Goal: Task Accomplishment & Management: Use online tool/utility

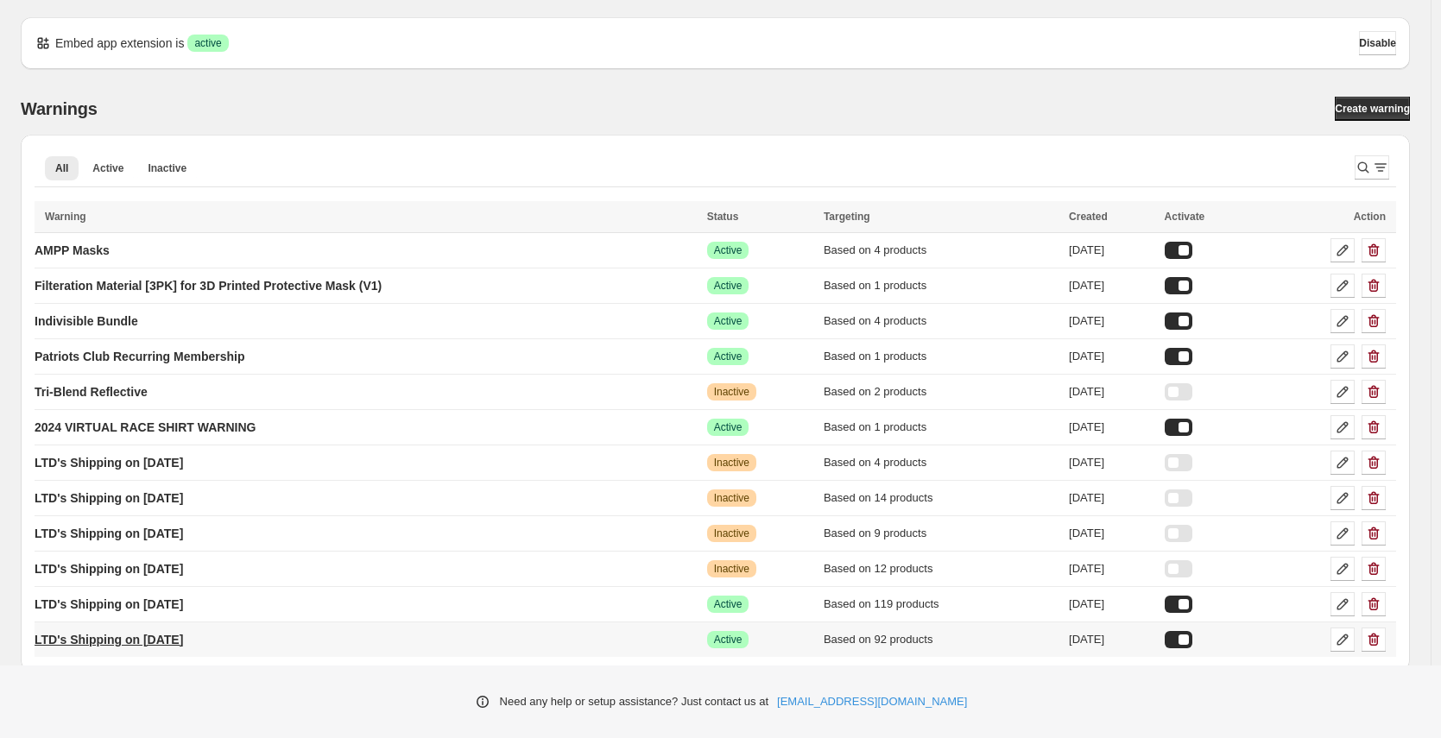
click at [174, 642] on p "LTD's Shipping on [DATE]" at bounding box center [109, 639] width 149 height 17
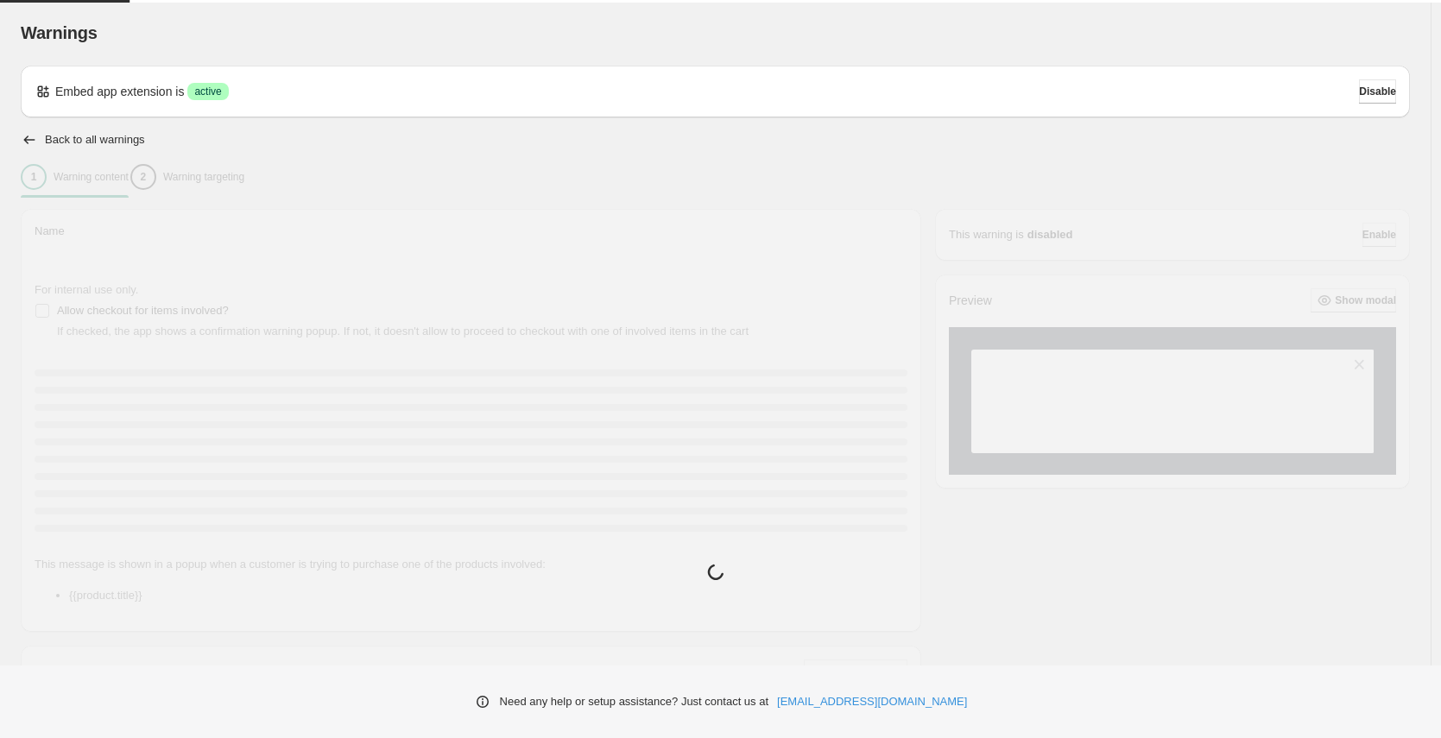
type input "**********"
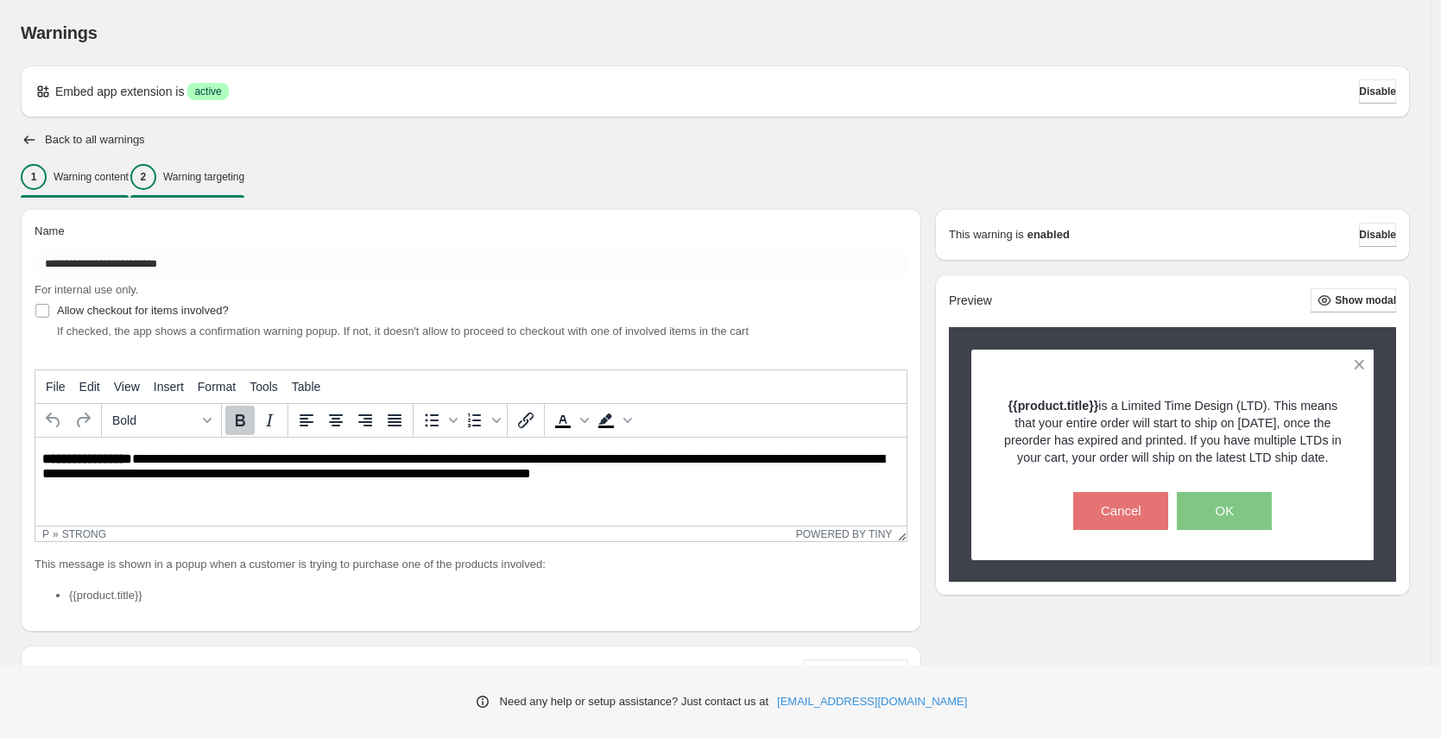
click at [244, 174] on p "Warning targeting" at bounding box center [203, 177] width 81 height 14
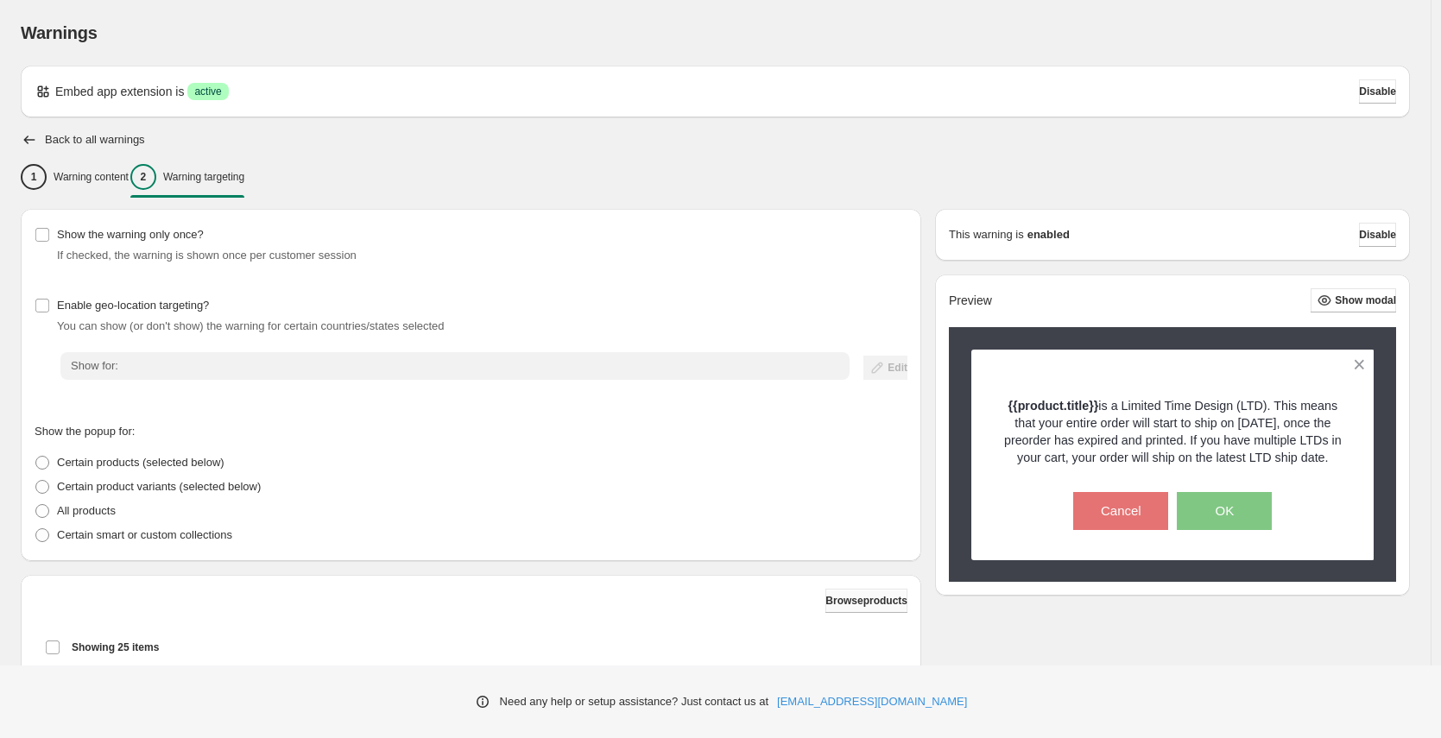
click at [842, 600] on span "Browse products" at bounding box center [866, 601] width 82 height 14
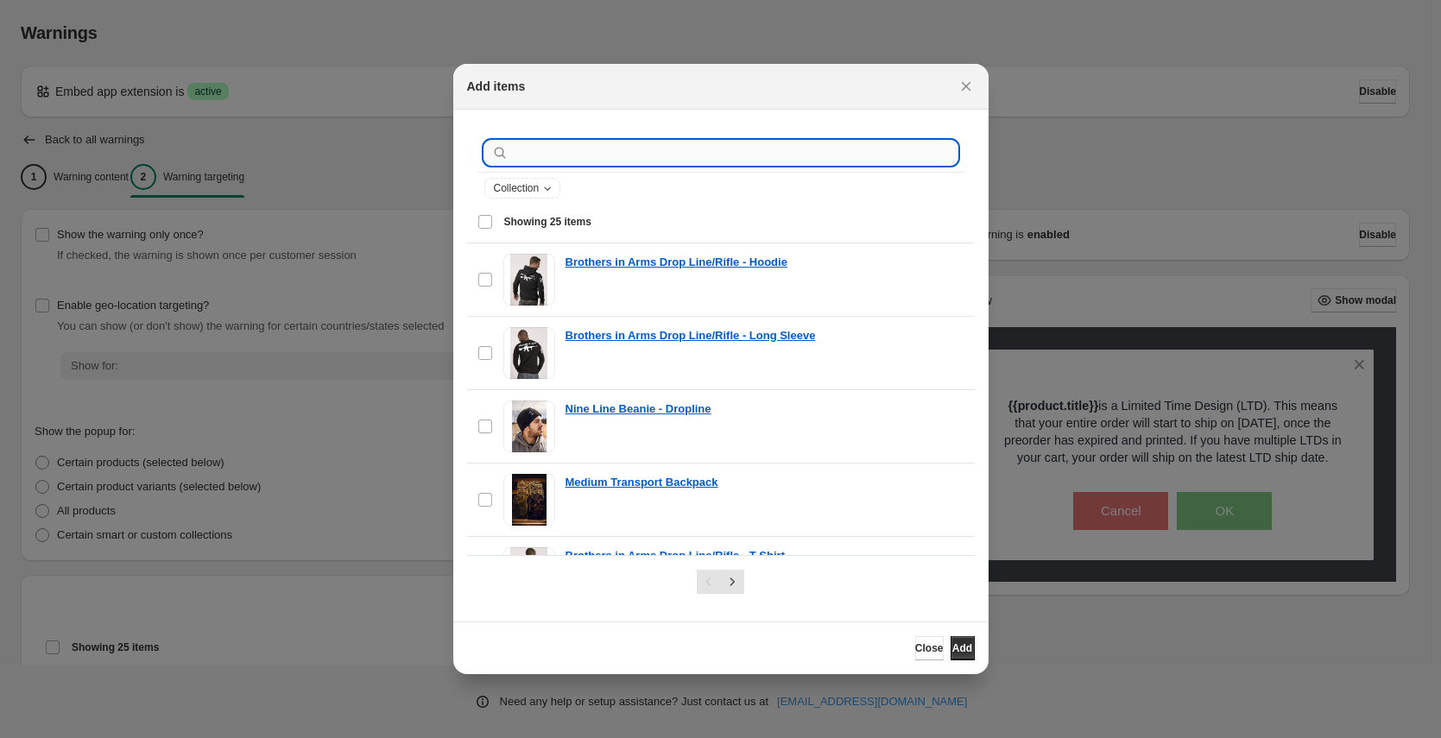
click at [557, 154] on input ":r1p:" at bounding box center [735, 153] width 446 height 24
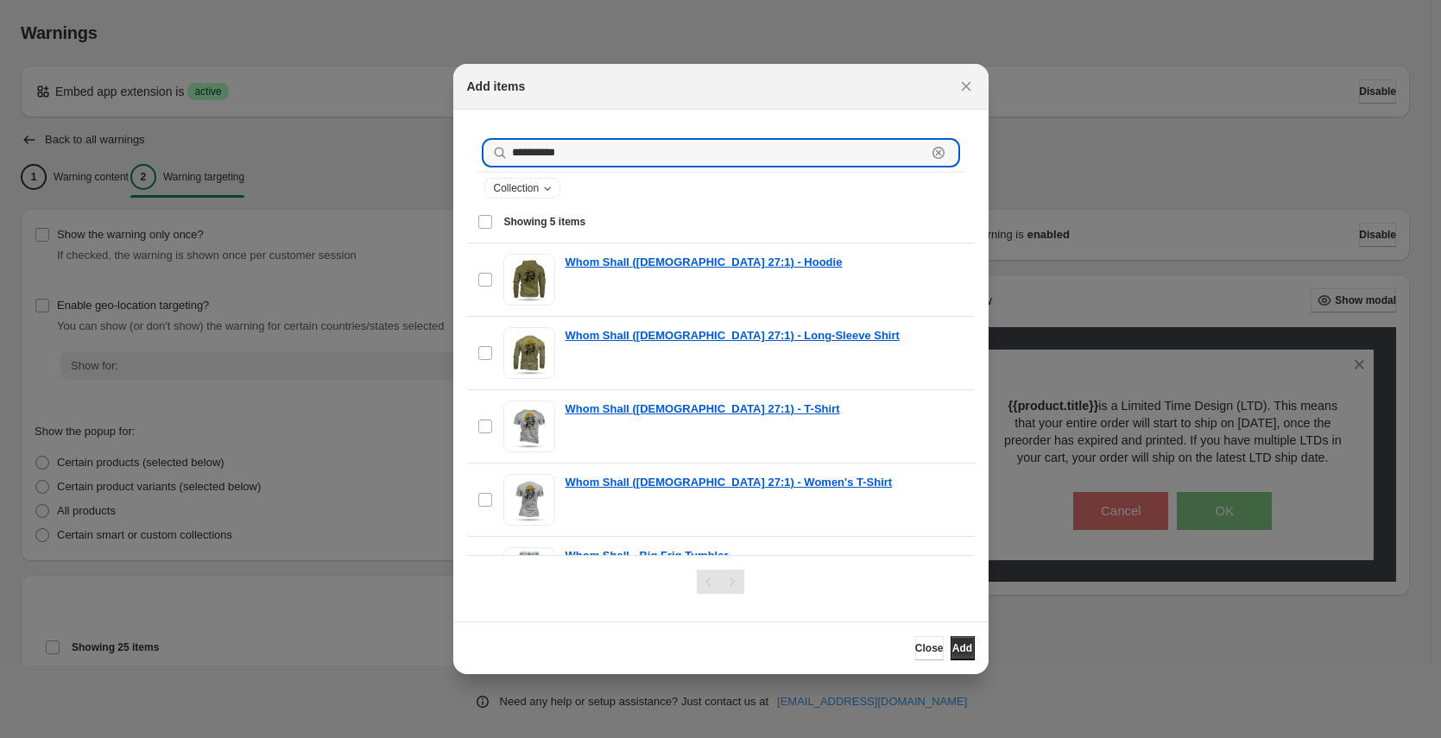
type input "**********"
click at [543, 221] on span "Showing 5 items" at bounding box center [545, 222] width 82 height 14
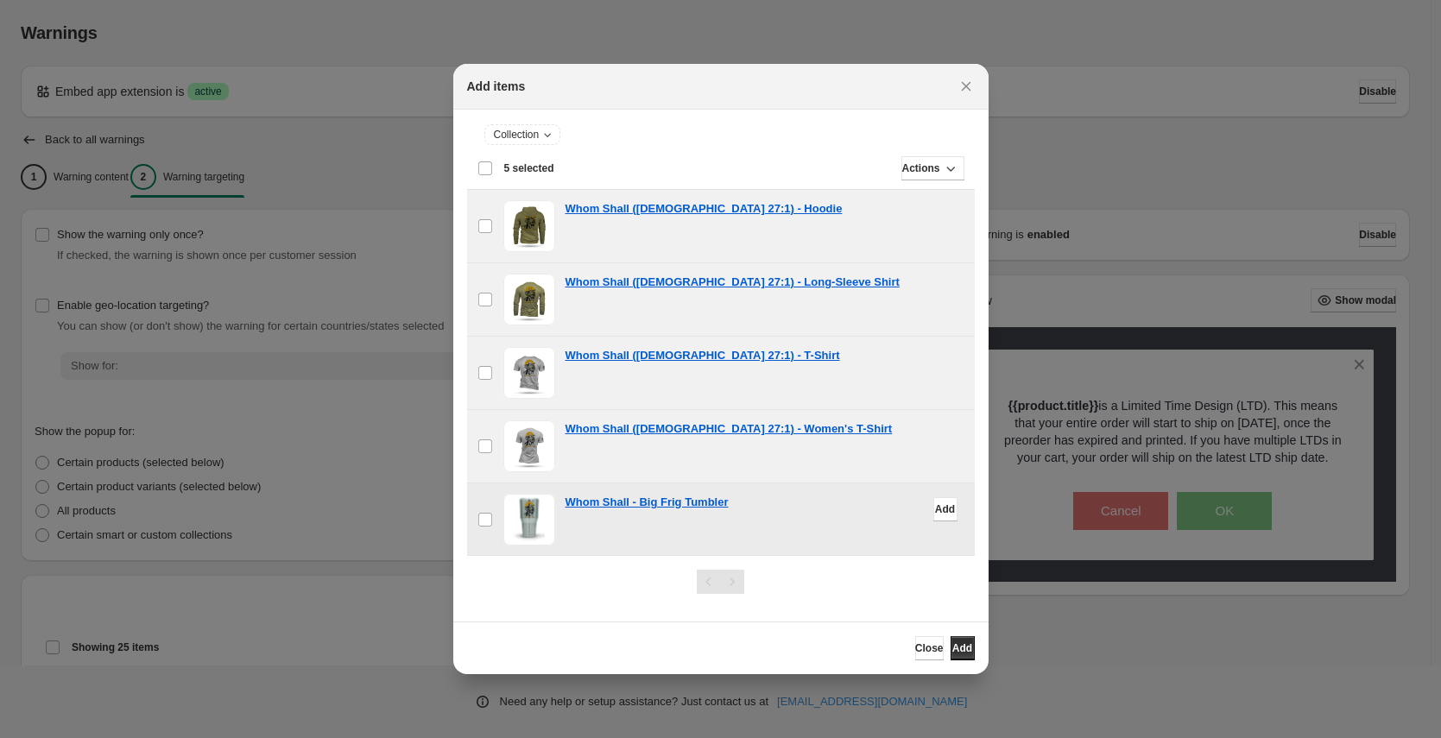
scroll to position [54, 0]
click at [970, 648] on button "Add" at bounding box center [963, 648] width 24 height 24
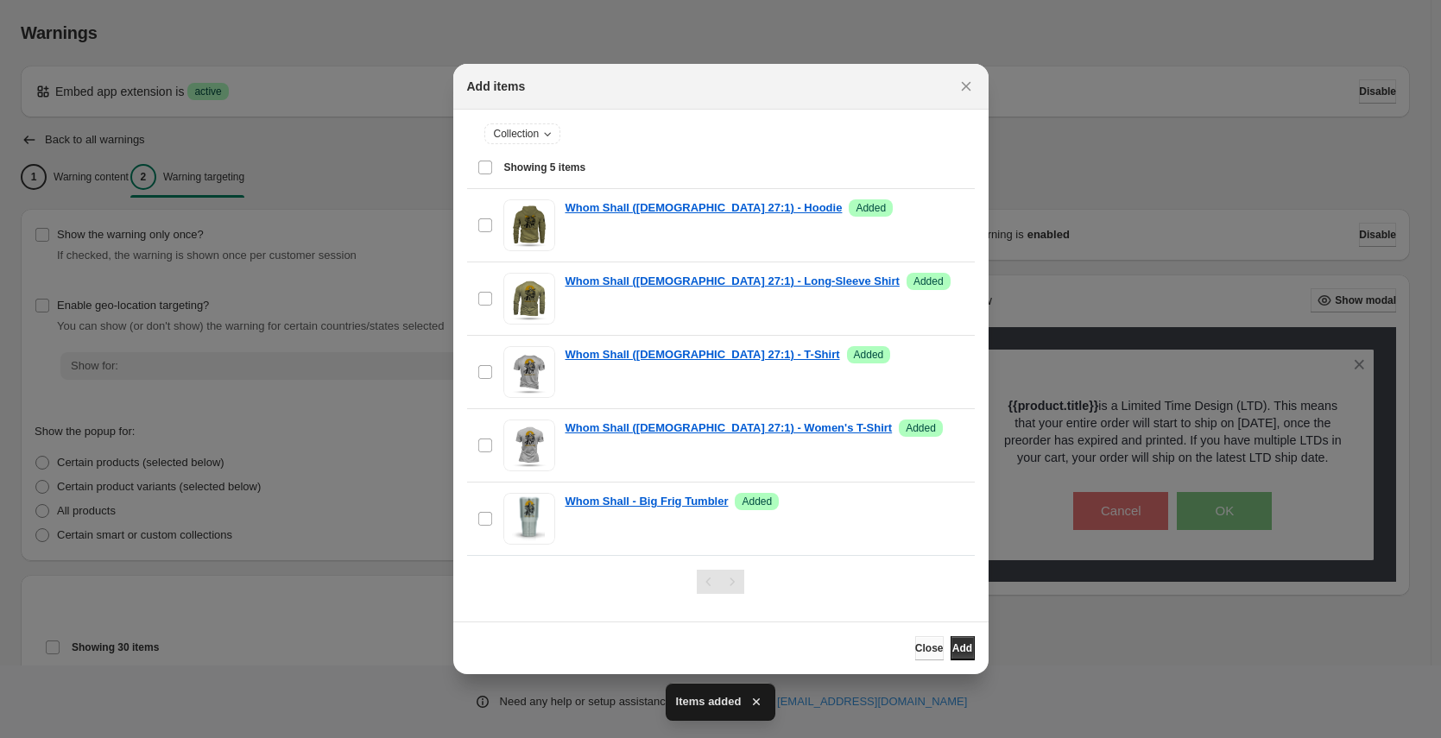
click at [915, 649] on span "Close" at bounding box center [929, 649] width 28 height 14
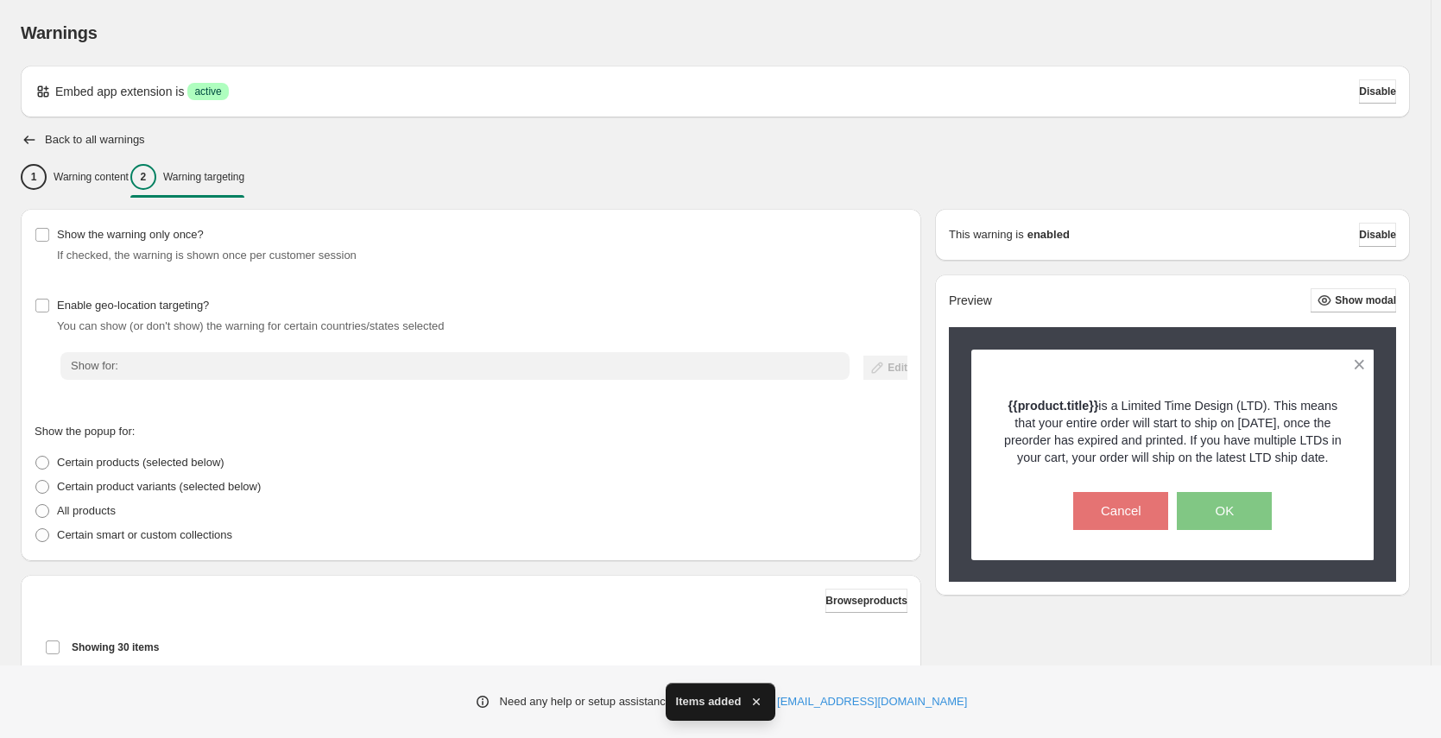
scroll to position [474, 0]
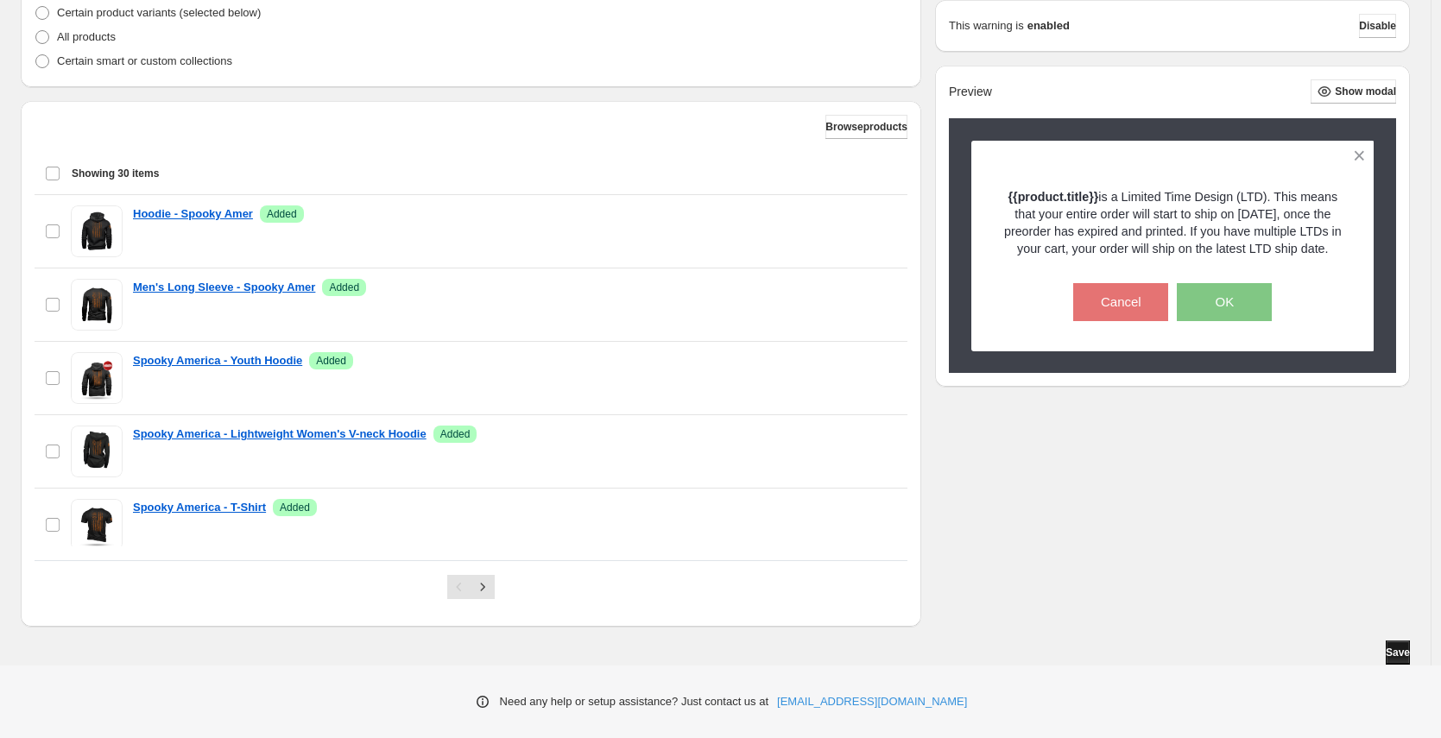
click at [1391, 649] on span "Save" at bounding box center [1398, 653] width 24 height 14
